Goal: Transaction & Acquisition: Purchase product/service

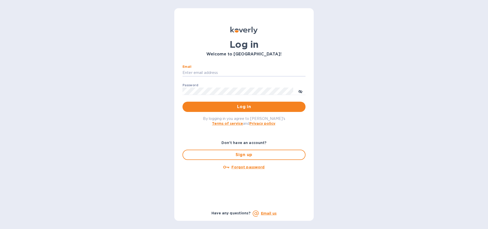
type input "micah@low77.com"
click at [244, 106] on button "Log in" at bounding box center [244, 107] width 123 height 10
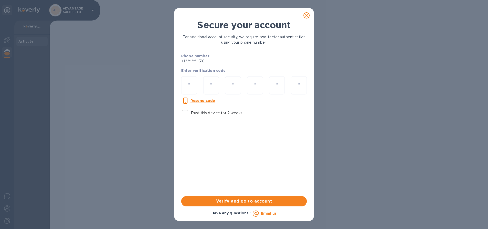
click at [188, 87] on input "number" at bounding box center [189, 85] width 7 height 9
type input "2"
type input "6"
type input "1"
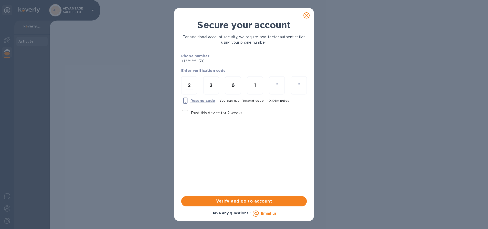
type input "7"
type input "8"
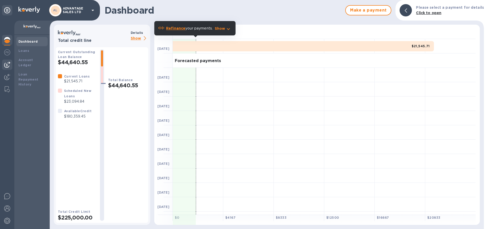
click at [9, 65] on img at bounding box center [7, 65] width 6 height 6
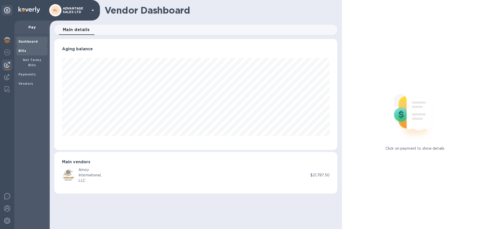
scroll to position [111, 283]
click at [27, 54] on div "Bills" at bounding box center [31, 50] width 31 height 9
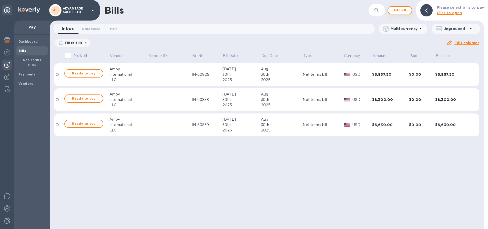
click at [400, 12] on span "Add bill" at bounding box center [399, 10] width 15 height 6
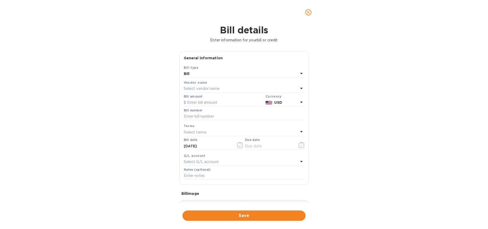
click at [222, 87] on div "Select vendor name" at bounding box center [241, 88] width 115 height 7
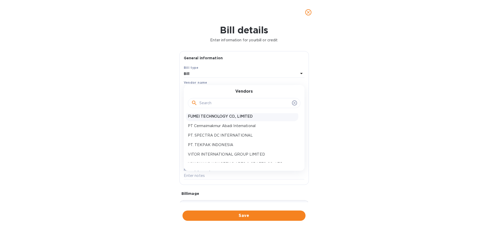
scroll to position [11, 0]
click at [220, 143] on p "PT. TEKPAK INDONESIA" at bounding box center [242, 144] width 108 height 5
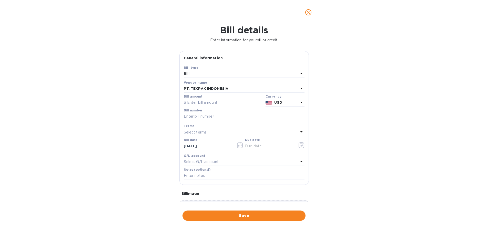
click at [210, 105] on input "text" at bounding box center [224, 103] width 80 height 8
paste input "47,597.38"
type input "47,597.38"
click at [212, 113] on input "text" at bounding box center [244, 117] width 121 height 8
paste input "sIcR-G202500"
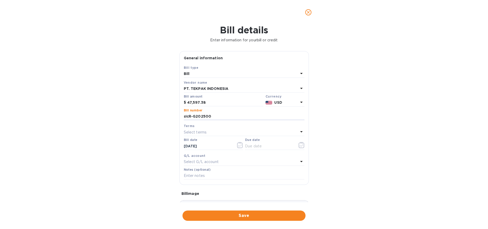
type input "sIcR-G202500"
click at [210, 130] on div "Select terms" at bounding box center [241, 131] width 115 height 7
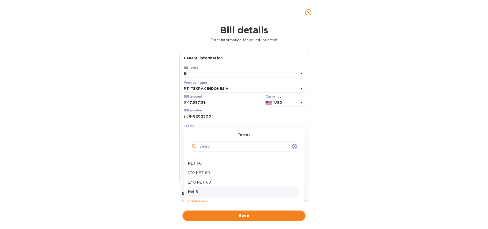
click at [202, 189] on p "Net 5" at bounding box center [242, 191] width 108 height 5
type input "08/19/2025"
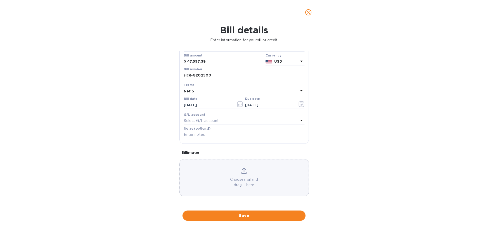
scroll to position [44, 0]
click at [217, 212] on span "Save" at bounding box center [244, 215] width 115 height 6
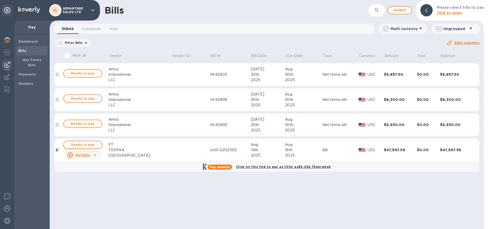
click at [90, 145] on span "Ready to pay" at bounding box center [83, 145] width 30 height 6
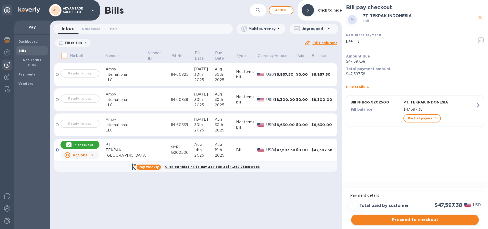
click at [398, 220] on span "Proceed to checkout" at bounding box center [414, 219] width 119 height 6
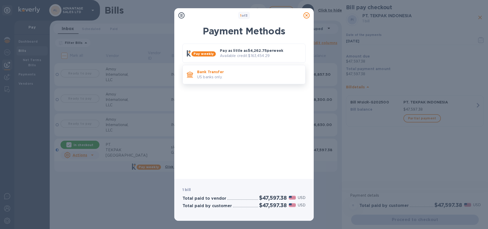
click at [260, 76] on p "US banks only." at bounding box center [249, 76] width 104 height 5
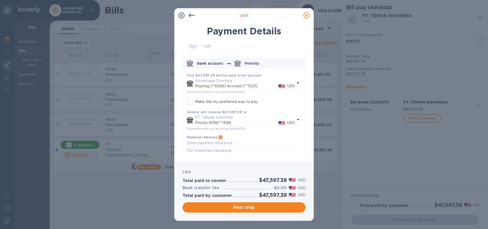
scroll to position [11, 0]
click at [243, 208] on span "Next step" at bounding box center [244, 207] width 115 height 6
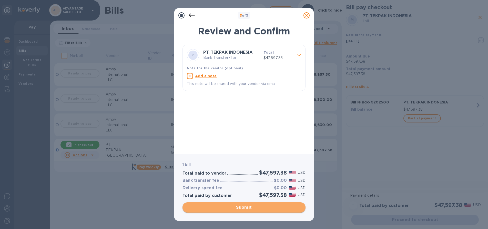
click at [243, 208] on span "Submit" at bounding box center [244, 207] width 115 height 6
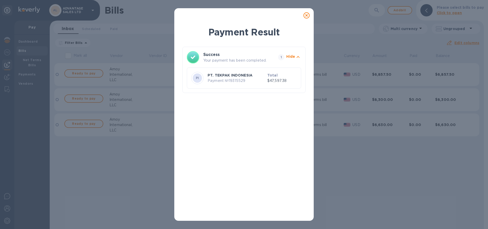
click at [263, 81] on p "Payment № 19315529" at bounding box center [237, 80] width 58 height 5
click at [308, 16] on icon at bounding box center [307, 15] width 6 height 6
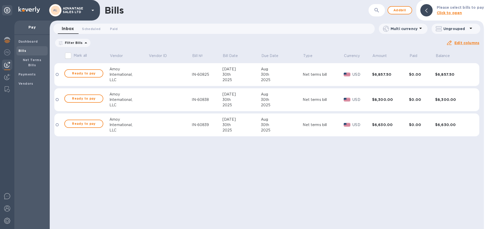
click at [0, 0] on span "06/15/2025 to 10/13/2025" at bounding box center [0, 0] width 0 height 0
click at [83, 45] on icon at bounding box center [86, 43] width 6 height 6
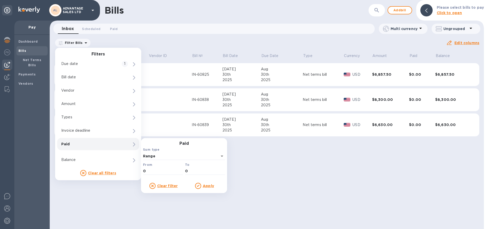
click at [85, 145] on p "Paid" at bounding box center [89, 143] width 56 height 5
click at [124, 146] on div "Paid" at bounding box center [98, 144] width 82 height 12
click at [205, 186] on u "Apply" at bounding box center [208, 186] width 11 height 4
click at [207, 185] on u "Apply" at bounding box center [208, 186] width 11 height 4
click at [273, 189] on div "Bills ​ Add bill Please select bills to pay Click to open Inbox 0 Scheduled 0 P…" at bounding box center [267, 114] width 434 height 229
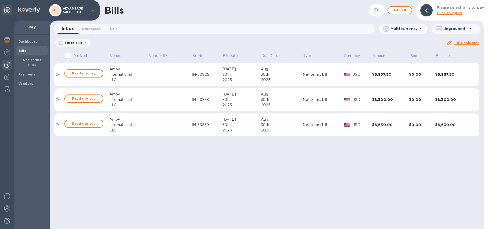
scroll to position [0, 0]
click at [115, 28] on span "Paid 0" at bounding box center [114, 28] width 8 height 5
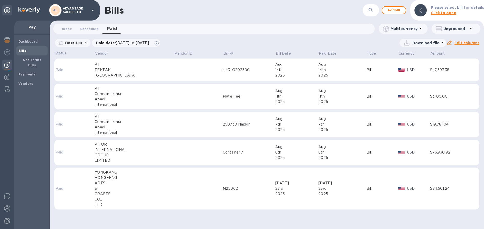
click at [123, 67] on div "PT." at bounding box center [134, 64] width 79 height 5
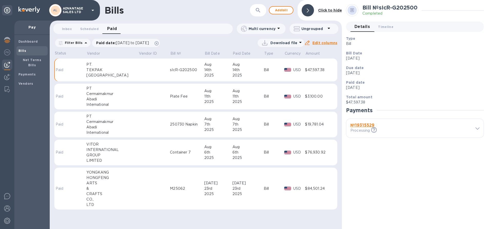
click at [324, 67] on div "$47,597.38" at bounding box center [318, 69] width 27 height 5
click at [238, 74] on div "2025" at bounding box center [248, 75] width 31 height 5
click at [216, 78] on td "Aug 14th 2025" at bounding box center [218, 69] width 28 height 23
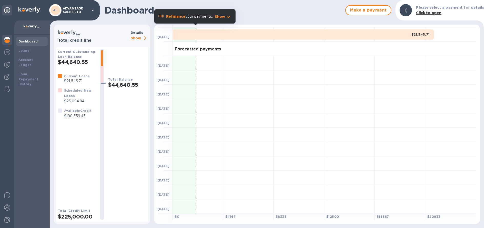
scroll to position [12, 0]
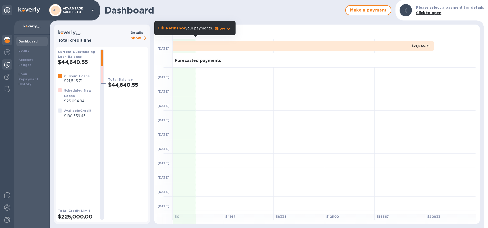
click at [7, 66] on img at bounding box center [7, 65] width 6 height 6
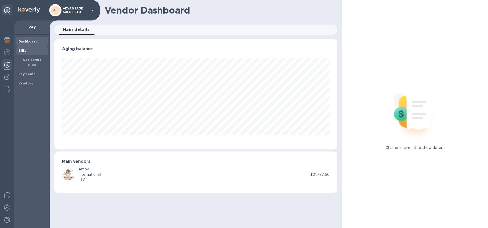
scroll to position [111, 283]
click at [32, 53] on div "Bills" at bounding box center [31, 50] width 31 height 9
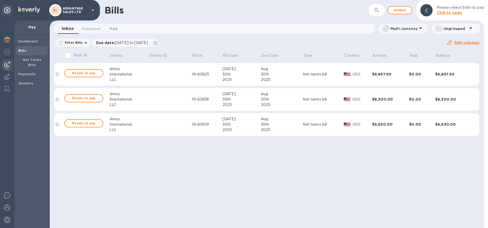
click at [115, 30] on span "Paid 0" at bounding box center [114, 28] width 8 height 5
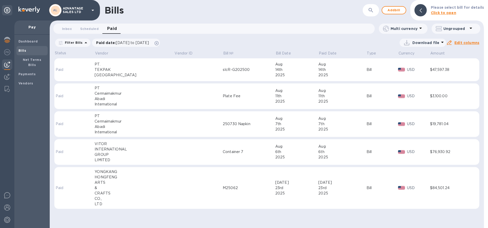
click at [236, 77] on td "sIcR-G202500" at bounding box center [249, 69] width 53 height 23
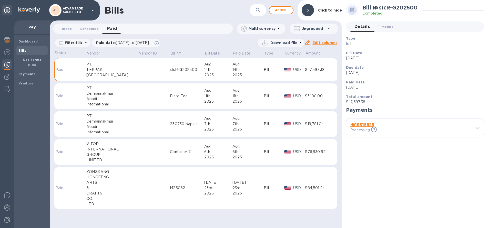
click at [475, 125] on div "№ 19315529 Processing This payment is under compliance review, which may take u…" at bounding box center [414, 128] width 137 height 19
click at [476, 128] on icon at bounding box center [478, 128] width 4 height 2
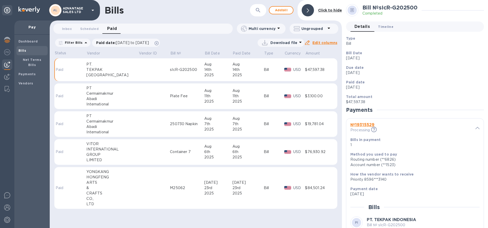
click at [385, 28] on span "Timeline 0" at bounding box center [385, 26] width 15 height 5
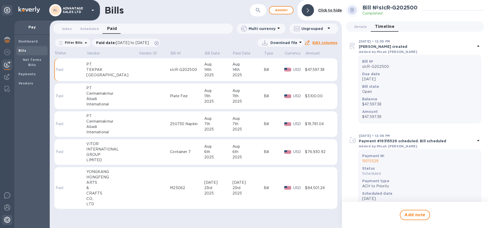
click at [8, 220] on img at bounding box center [7, 220] width 6 height 6
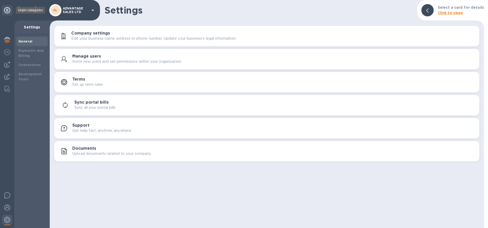
click at [7, 14] on div at bounding box center [7, 10] width 10 height 10
click at [7, 11] on icon at bounding box center [7, 10] width 6 height 6
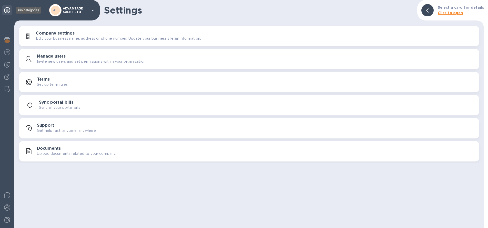
click at [7, 11] on icon at bounding box center [7, 10] width 6 height 6
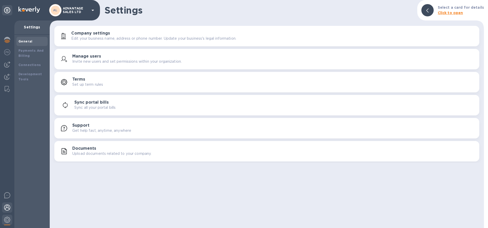
click at [6, 206] on img at bounding box center [7, 208] width 6 height 6
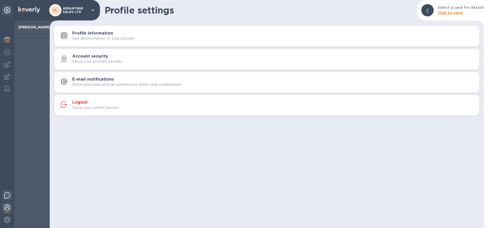
click at [7, 197] on img at bounding box center [7, 196] width 6 height 6
click at [35, 13] on div at bounding box center [29, 10] width 22 height 7
click at [25, 11] on img at bounding box center [29, 10] width 22 height 6
click at [24, 10] on img at bounding box center [29, 10] width 22 height 6
click at [148, 130] on div "Profile settings Select a card for details Click to open Profile information Se…" at bounding box center [267, 114] width 434 height 228
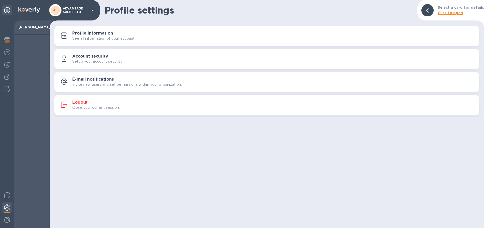
click at [38, 71] on div at bounding box center [31, 132] width 35 height 194
click at [10, 60] on div at bounding box center [7, 64] width 10 height 10
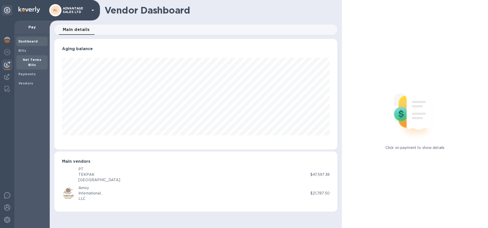
scroll to position [111, 283]
click at [24, 49] on b "Bills" at bounding box center [22, 51] width 8 height 4
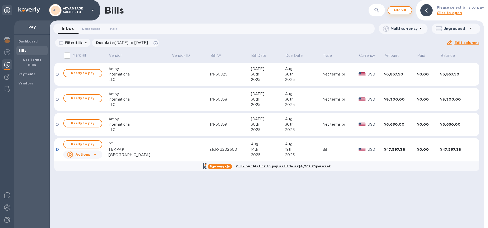
click at [401, 12] on span "Add bill" at bounding box center [399, 10] width 15 height 6
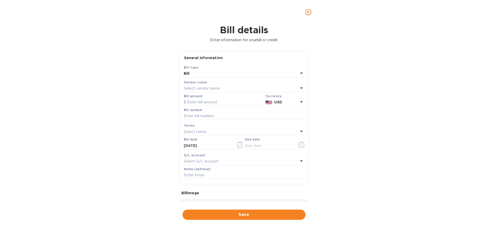
click at [213, 88] on p "Select vendor name" at bounding box center [202, 88] width 36 height 5
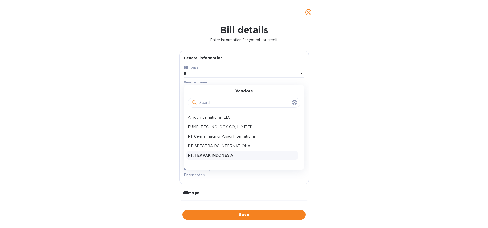
click at [203, 155] on p "PT. TEKPAK INDONESIA" at bounding box center [242, 155] width 108 height 5
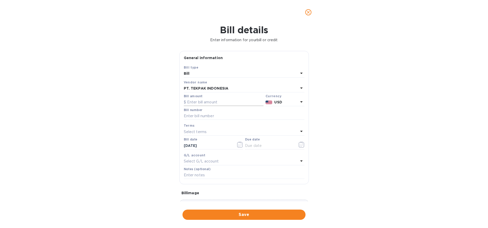
click at [199, 102] on input "text" at bounding box center [224, 103] width 80 height 8
paste input "47,612.38"
type input "47,612.38"
click at [197, 114] on input "text" at bounding box center [244, 117] width 121 height 8
paste input "sIcR-G202500"
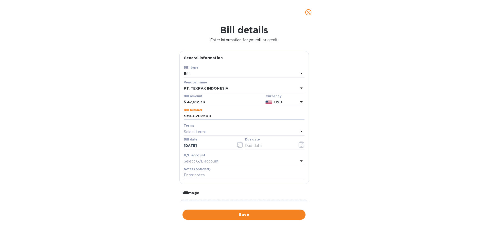
type input "sIcR-G202500"
click at [193, 130] on p "Select terms" at bounding box center [195, 131] width 23 height 5
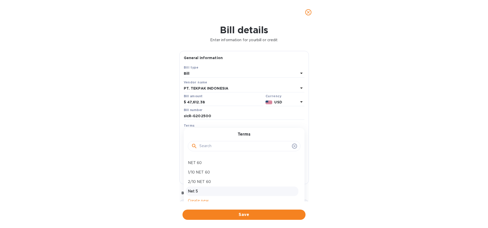
click at [193, 191] on p "Net 5" at bounding box center [242, 191] width 108 height 5
type input "08/19/2025"
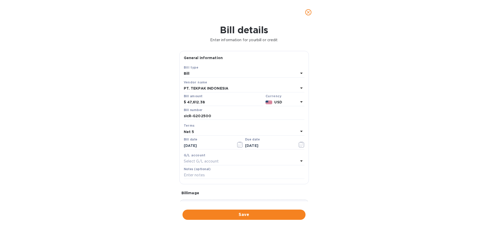
scroll to position [0, 0]
click at [227, 159] on div "Select G/L account" at bounding box center [241, 161] width 115 height 7
click at [147, 149] on div "Bill details Enter information for your bill or credit General information Save…" at bounding box center [244, 127] width 488 height 204
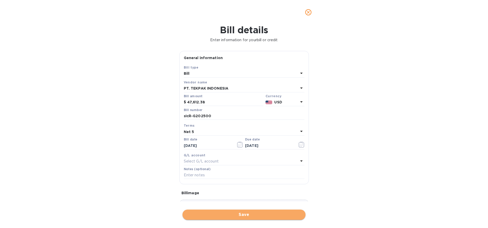
click at [238, 215] on button "Save" at bounding box center [244, 215] width 123 height 10
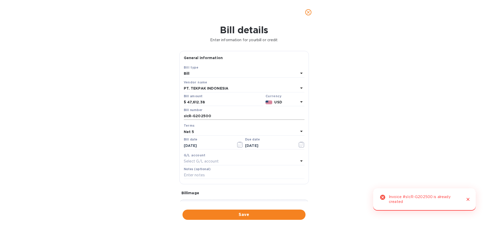
click at [194, 116] on input "sIcR-G202500" at bounding box center [244, 117] width 121 height 8
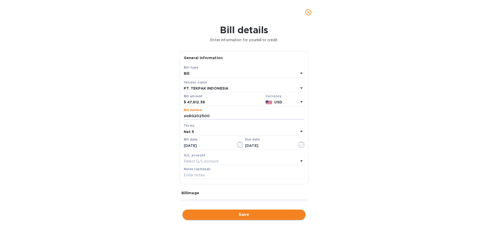
type input "sIcRG202500"
click at [243, 212] on span "Save" at bounding box center [244, 215] width 115 height 6
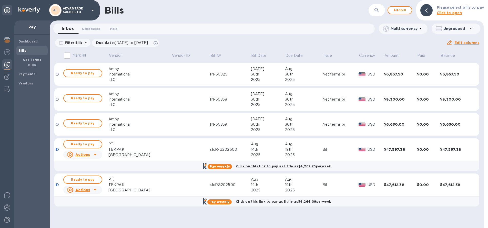
click at [384, 186] on div "$47,612.38" at bounding box center [400, 185] width 33 height 5
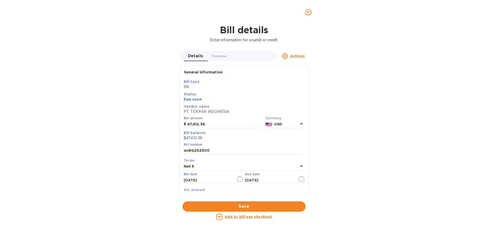
click at [309, 11] on icon "close" at bounding box center [308, 12] width 5 height 5
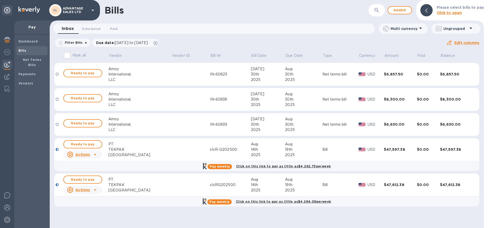
click at [384, 151] on div "$47,597.38" at bounding box center [400, 149] width 33 height 5
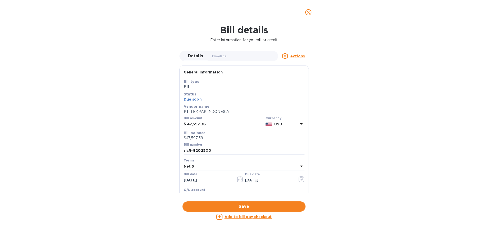
click at [199, 123] on input "47,597.38" at bounding box center [225, 125] width 76 height 8
type input "47,612.38"
click at [137, 136] on div "Bill details Enter information for your bill or credit Details 0 Timeline 0 Act…" at bounding box center [244, 127] width 488 height 204
click at [223, 204] on span "Save" at bounding box center [244, 207] width 115 height 6
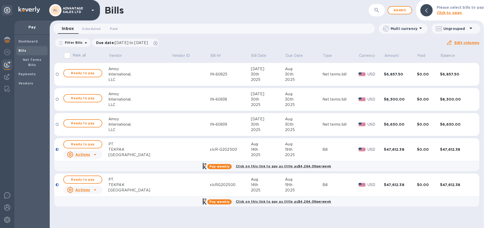
click at [94, 192] on icon at bounding box center [95, 190] width 6 height 6
click at [86, 217] on b "Delete" at bounding box center [84, 218] width 13 height 4
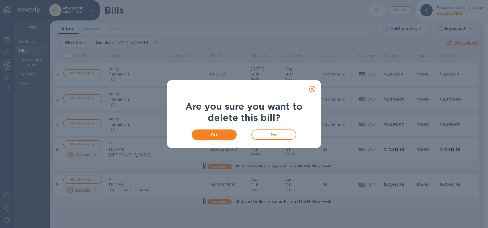
click at [229, 134] on span "Yes" at bounding box center [214, 135] width 37 height 6
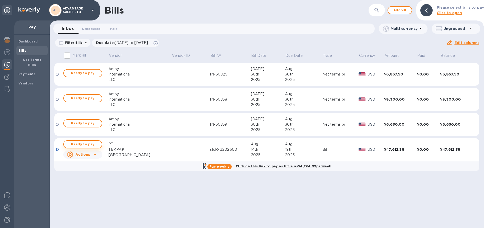
click at [87, 146] on span "Ready to pay" at bounding box center [83, 145] width 30 height 6
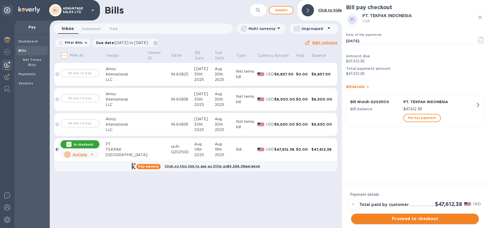
click at [401, 220] on span "Proceed to checkout" at bounding box center [414, 219] width 119 height 6
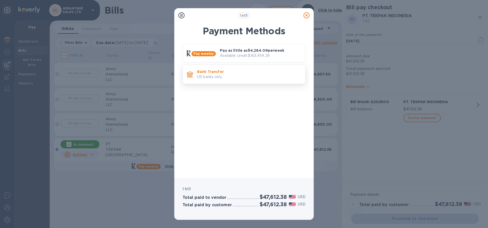
click at [264, 72] on p "Bank Transfer" at bounding box center [249, 71] width 104 height 5
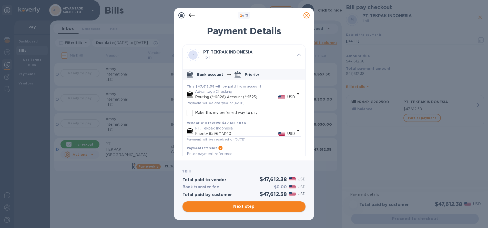
click at [235, 208] on span "Next step" at bounding box center [244, 207] width 115 height 6
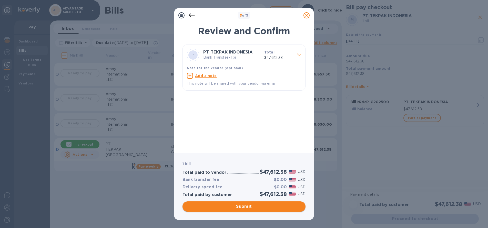
click at [239, 207] on span "Submit" at bounding box center [244, 207] width 115 height 6
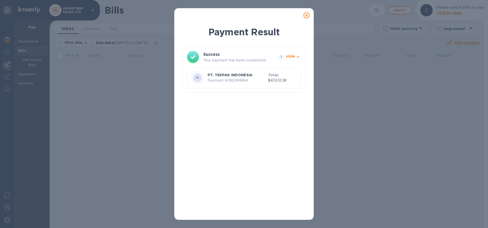
click at [307, 16] on icon at bounding box center [307, 15] width 6 height 6
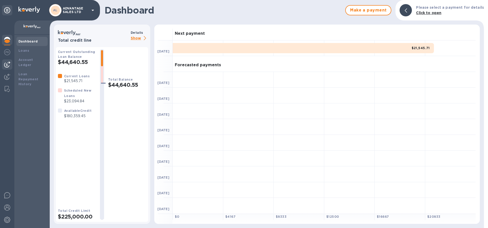
click at [8, 66] on img at bounding box center [7, 65] width 6 height 6
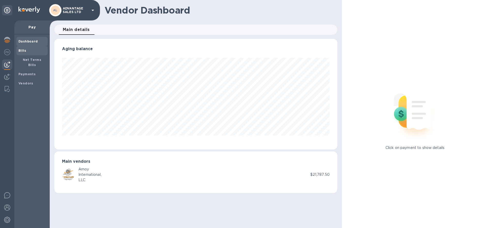
scroll to position [111, 283]
click at [30, 50] on span "Bills" at bounding box center [31, 50] width 27 height 5
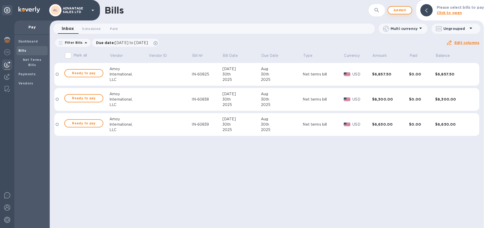
click at [396, 11] on span "Add bill" at bounding box center [399, 10] width 15 height 6
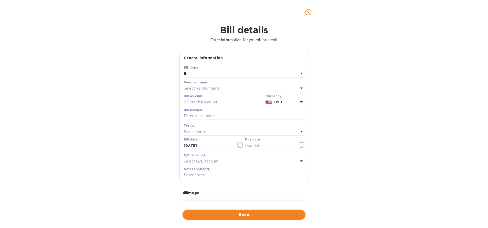
click at [203, 87] on p "Select vendor name" at bounding box center [202, 88] width 36 height 5
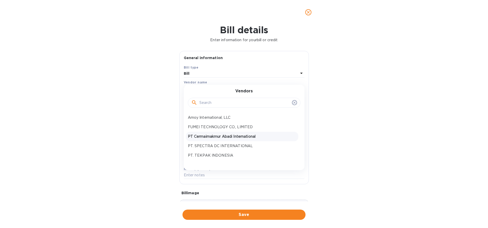
click at [210, 137] on p "PT Cermaimakmur Abadi International" at bounding box center [242, 136] width 108 height 5
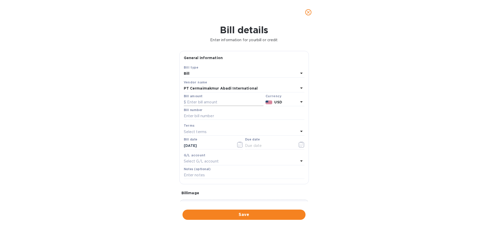
click at [204, 104] on input "text" at bounding box center [224, 103] width 80 height 8
type input "2,550"
click at [204, 118] on input "text" at bounding box center [244, 117] width 121 height 8
click at [115, 31] on h1 "Bill details" at bounding box center [244, 30] width 480 height 11
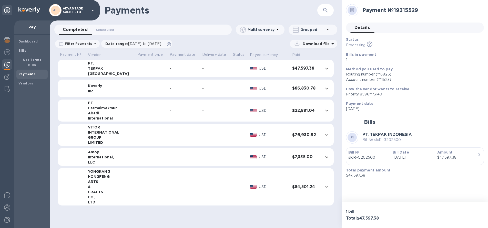
click at [314, 1] on div "Payments ​" at bounding box center [196, 10] width 292 height 21
click at [401, 12] on h2 "Payment № 19315529" at bounding box center [421, 10] width 117 height 6
copy h2 "Payment № 19315529"
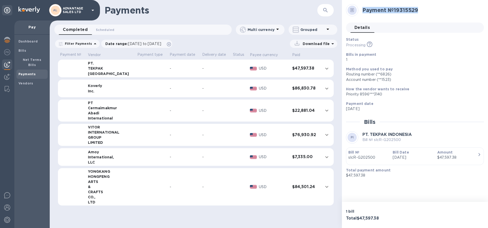
click at [385, 135] on b "PT. TEKPAK INDONESIA" at bounding box center [387, 134] width 49 height 5
copy b "PT. TEKPAK INDONESIA"
